Goal: Task Accomplishment & Management: Manage account settings

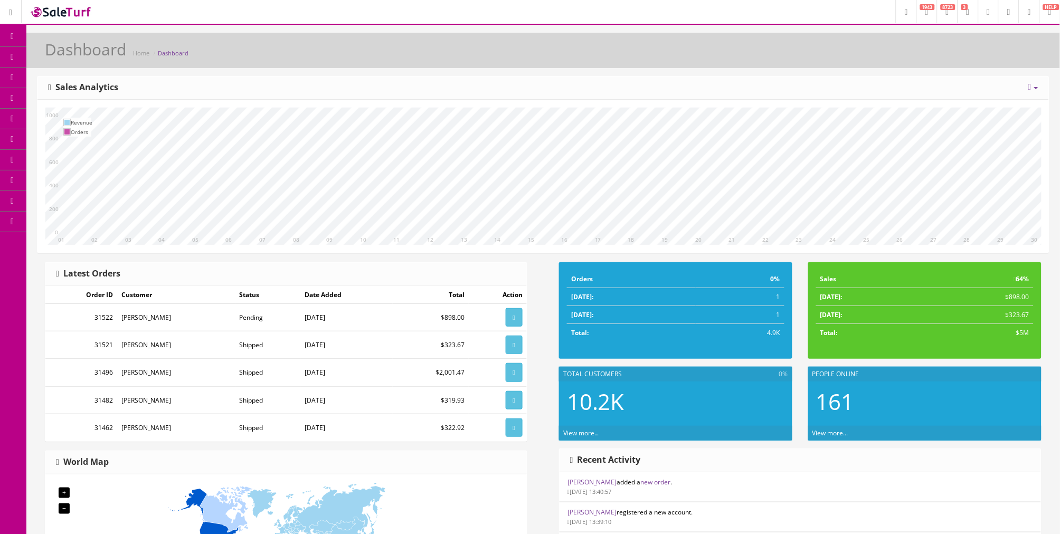
click at [77, 112] on link "Order List" at bounding box center [81, 119] width 111 height 21
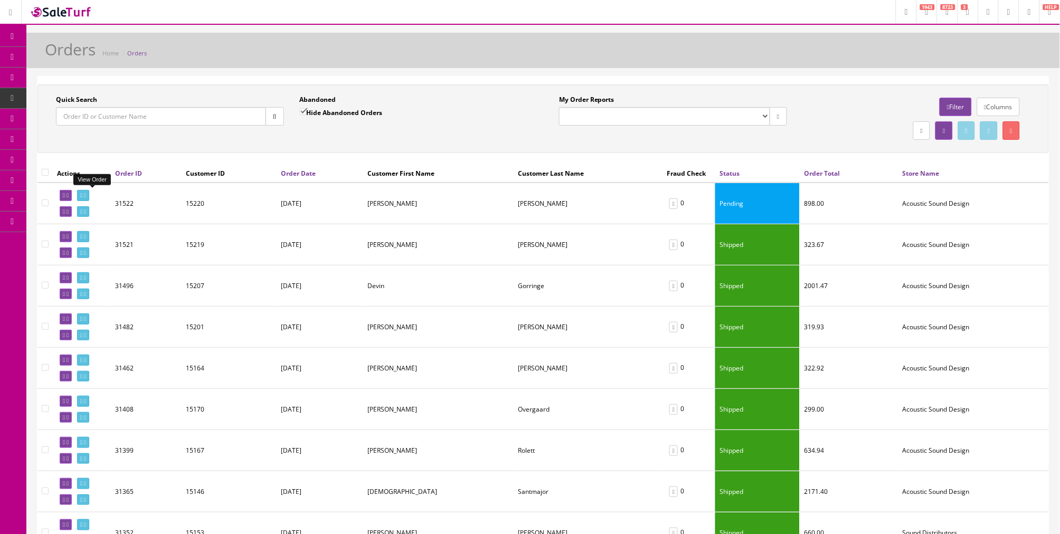
click at [89, 194] on link at bounding box center [83, 195] width 12 height 11
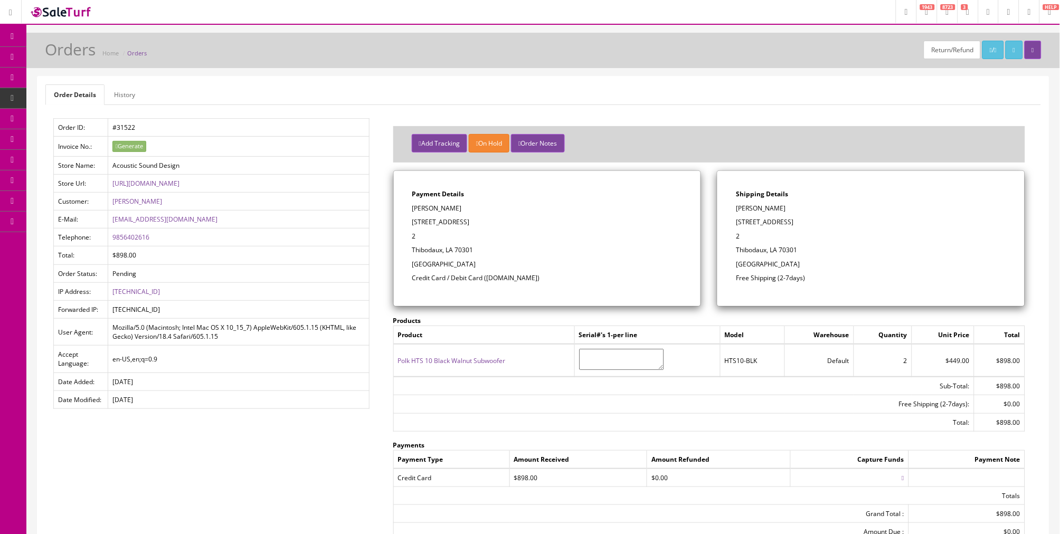
click at [134, 51] on link "Orders" at bounding box center [137, 53] width 20 height 8
